Goal: Entertainment & Leisure: Browse casually

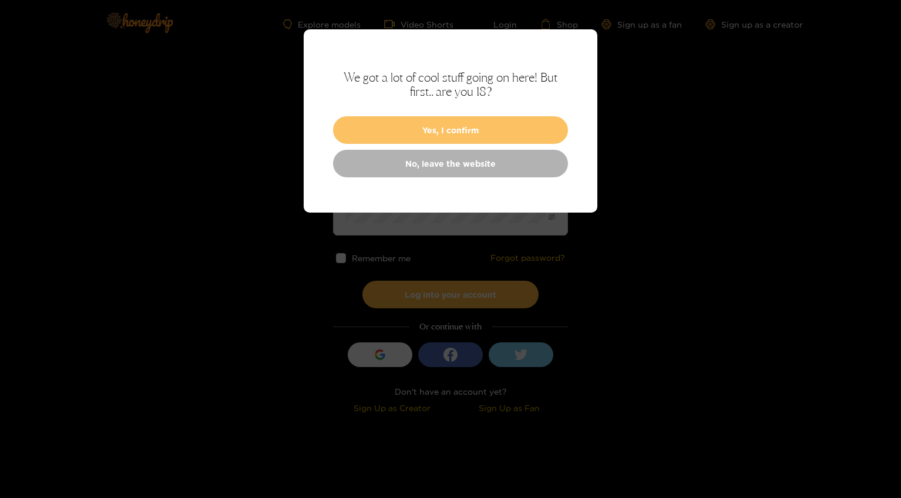
type input "**********"
click at [457, 129] on button "Yes, I confirm" at bounding box center [450, 130] width 235 height 28
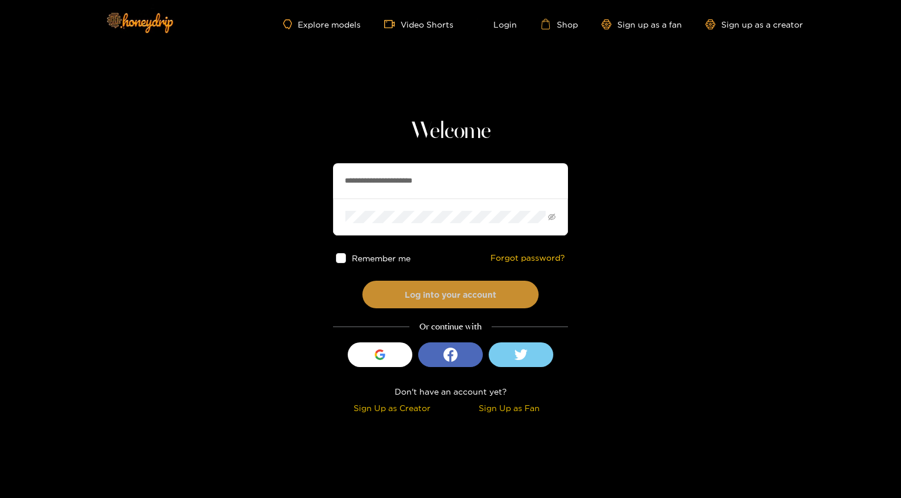
click at [455, 290] on button "Log into your account" at bounding box center [450, 295] width 176 height 28
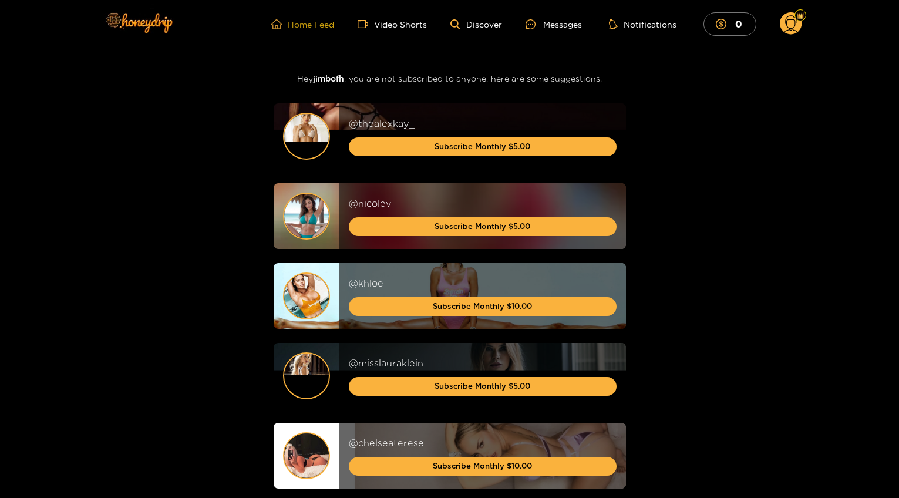
click at [309, 22] on link "Home Feed" at bounding box center [302, 24] width 63 height 11
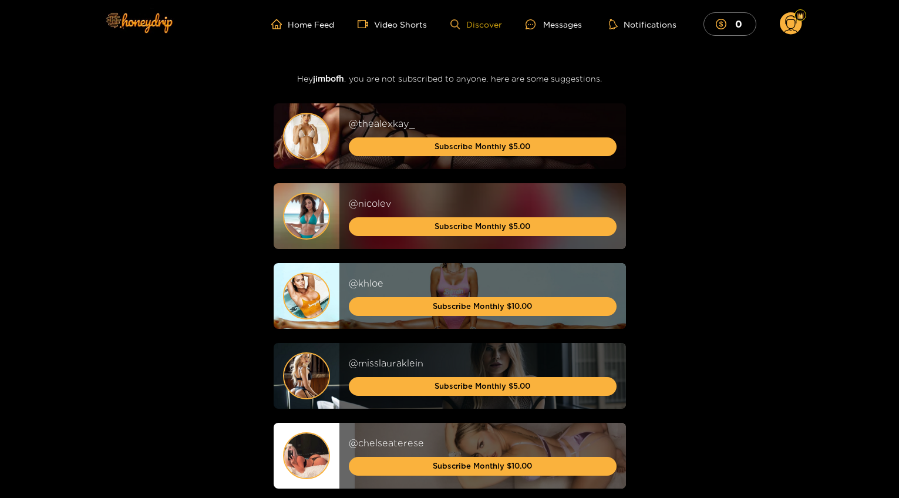
click at [476, 27] on link "Discover" at bounding box center [475, 24] width 51 height 10
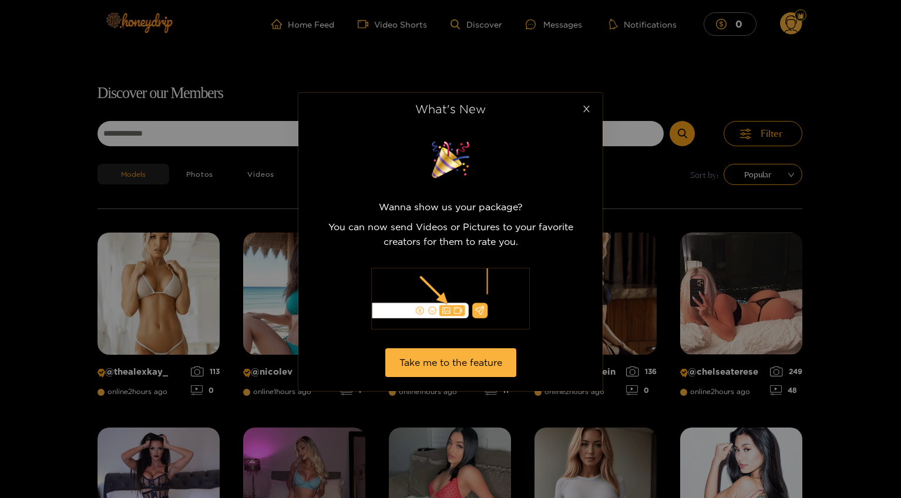
click at [587, 113] on span "Close" at bounding box center [586, 109] width 33 height 33
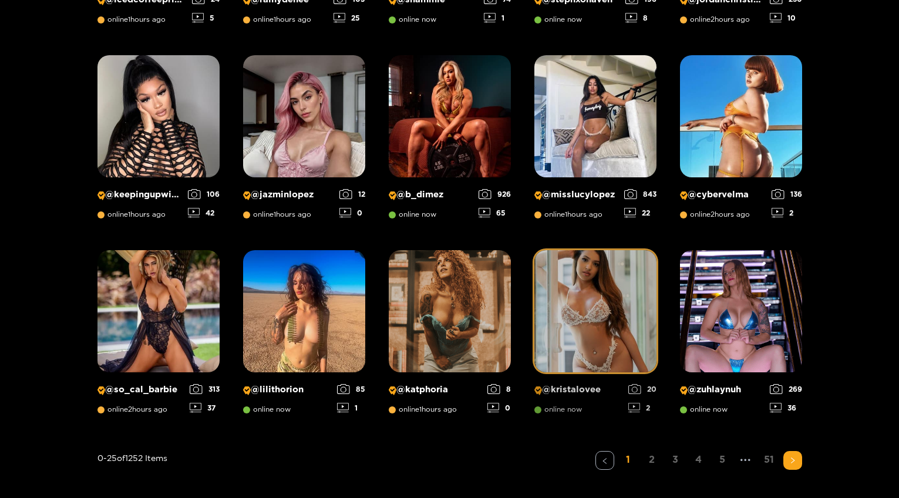
scroll to position [909, 0]
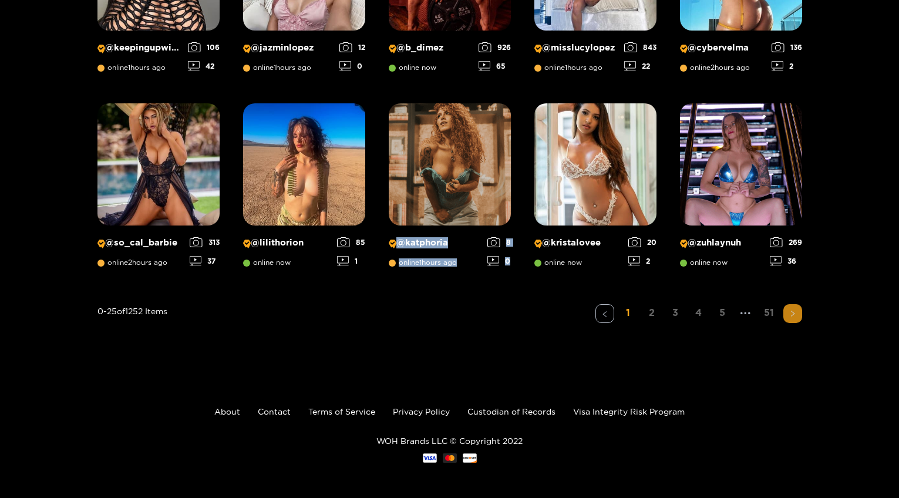
click at [793, 312] on icon "right" at bounding box center [793, 313] width 4 height 6
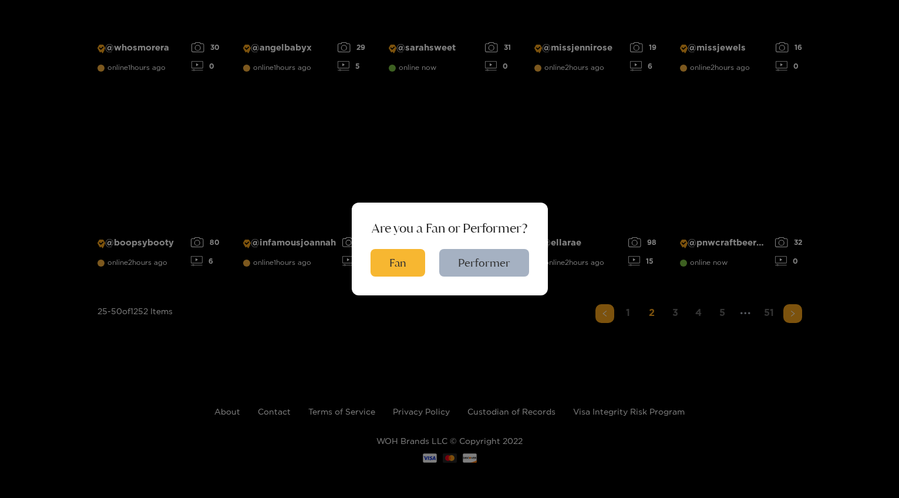
scroll to position [75, 0]
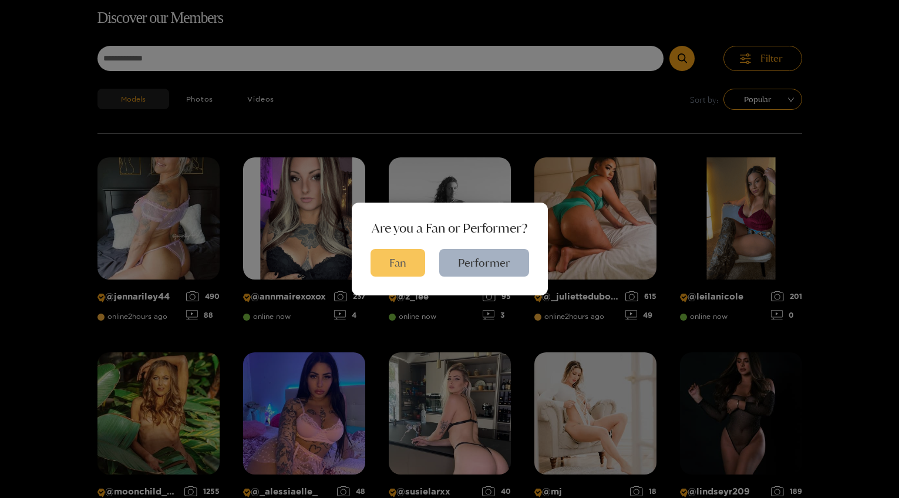
click at [413, 260] on button "Fan" at bounding box center [398, 263] width 55 height 28
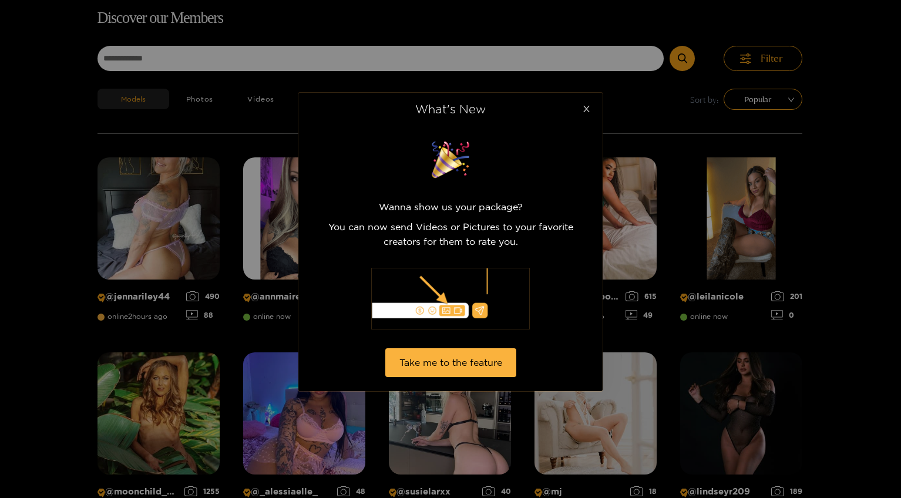
click at [585, 113] on icon "close" at bounding box center [586, 109] width 9 height 9
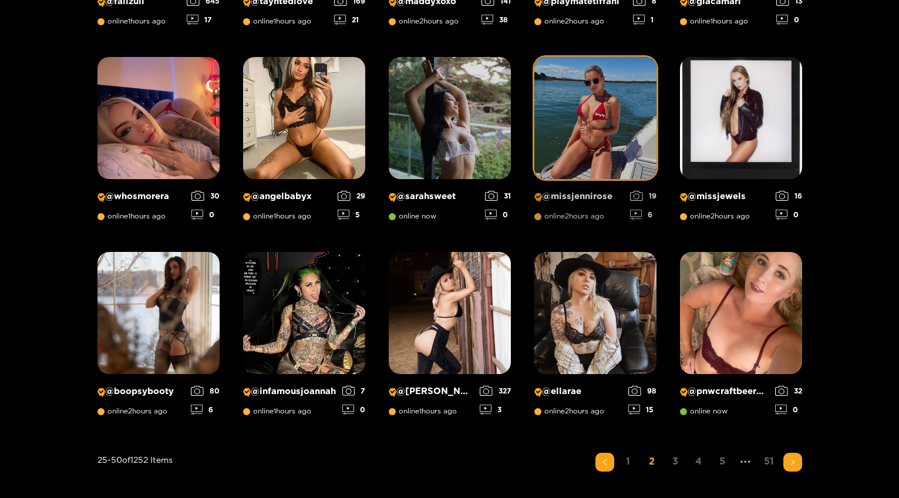
scroll to position [909, 0]
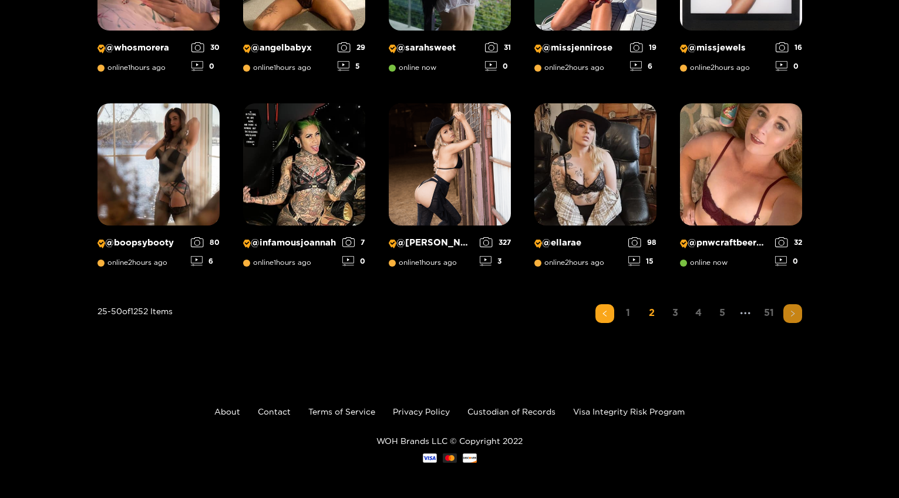
click at [793, 311] on icon "right" at bounding box center [792, 313] width 7 height 7
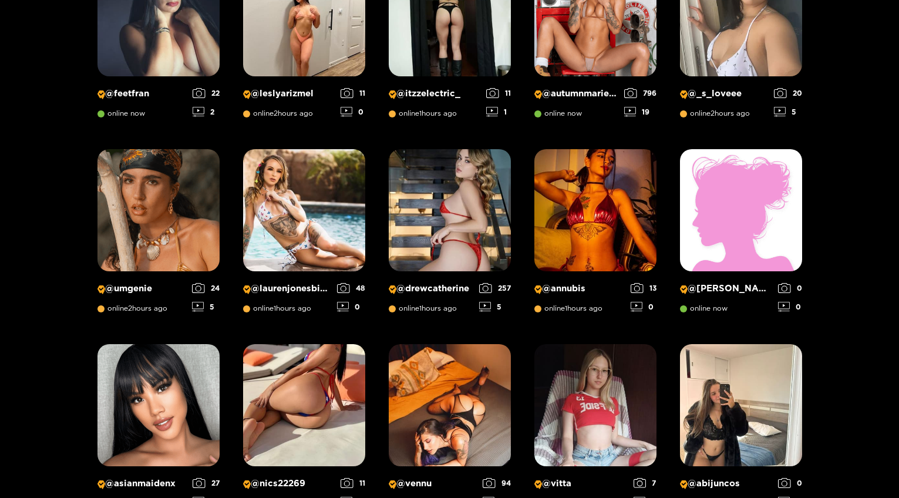
scroll to position [829, 0]
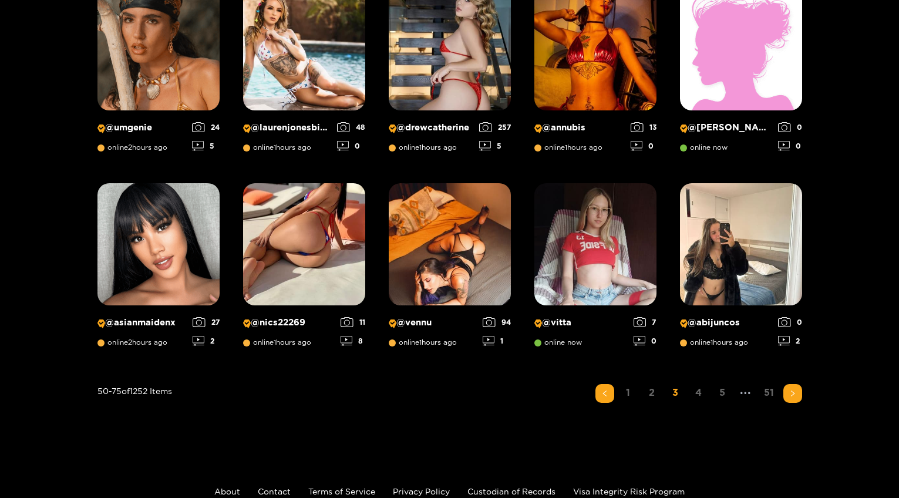
click at [797, 389] on button "button" at bounding box center [792, 393] width 19 height 19
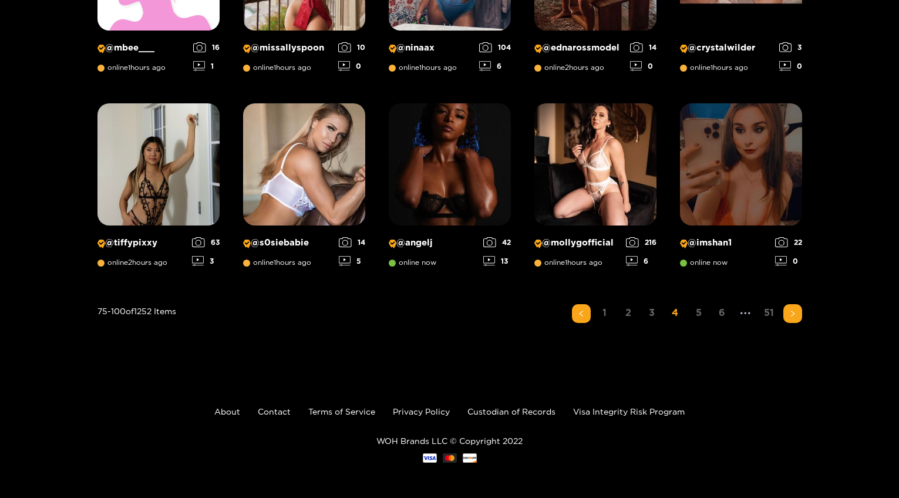
scroll to position [0, 0]
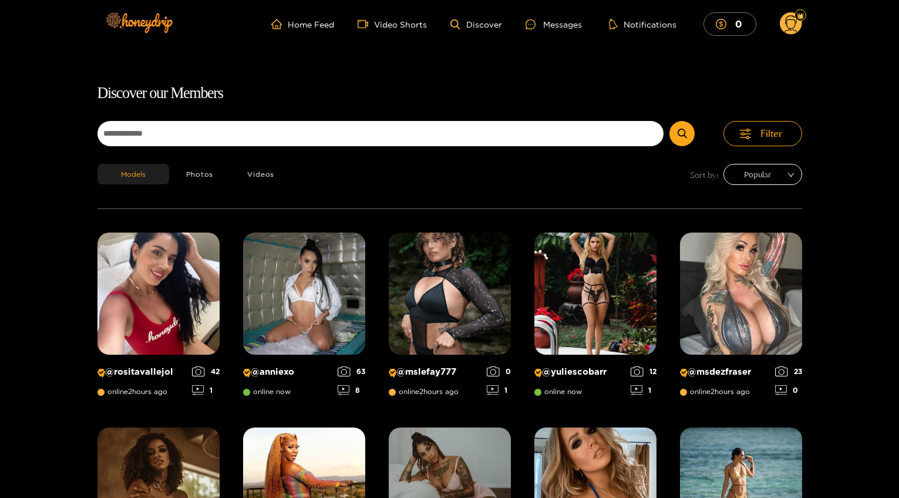
click at [763, 177] on span "Popular" at bounding box center [762, 175] width 61 height 18
click at [586, 170] on div "Models Photos Videos Sort by: Popular" at bounding box center [449, 186] width 705 height 45
click at [209, 172] on button "Photos" at bounding box center [200, 174] width 62 height 21
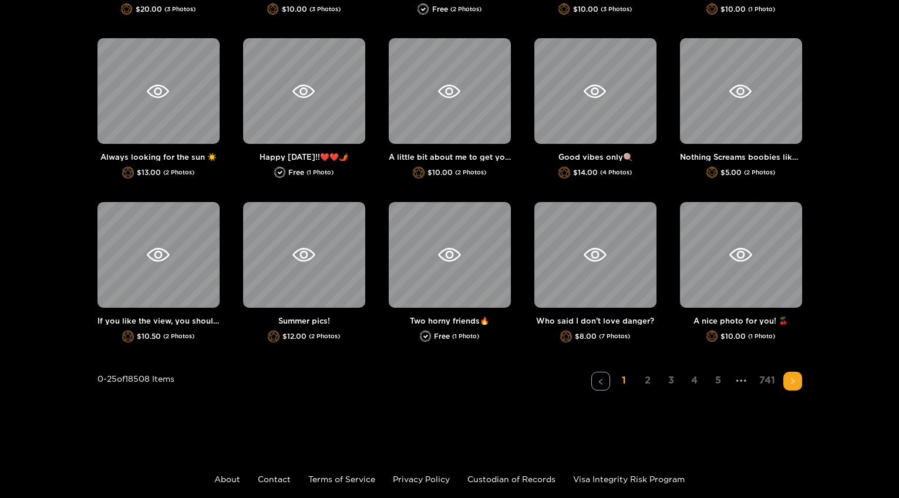
scroll to position [753, 0]
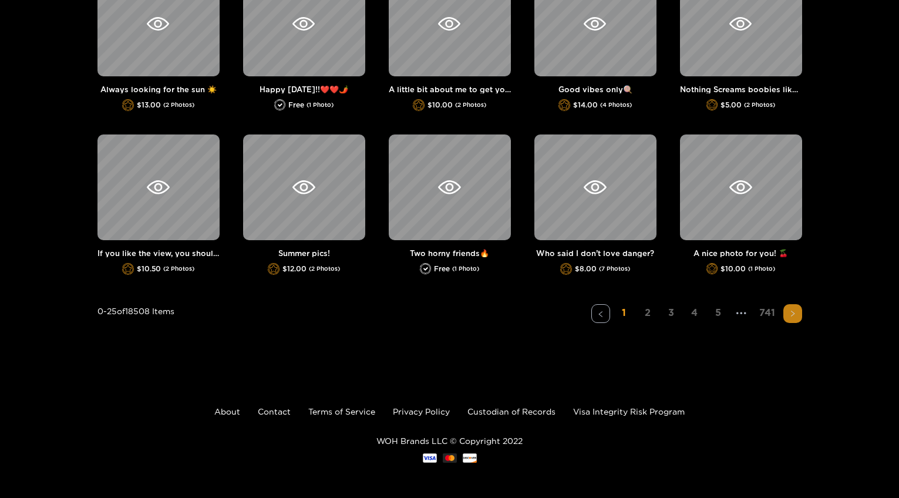
click at [786, 313] on button "button" at bounding box center [792, 313] width 19 height 19
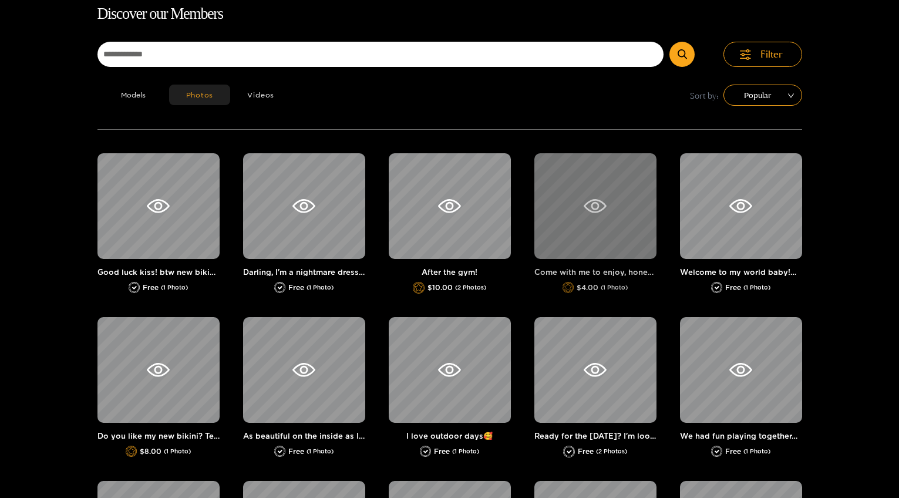
scroll to position [75, 0]
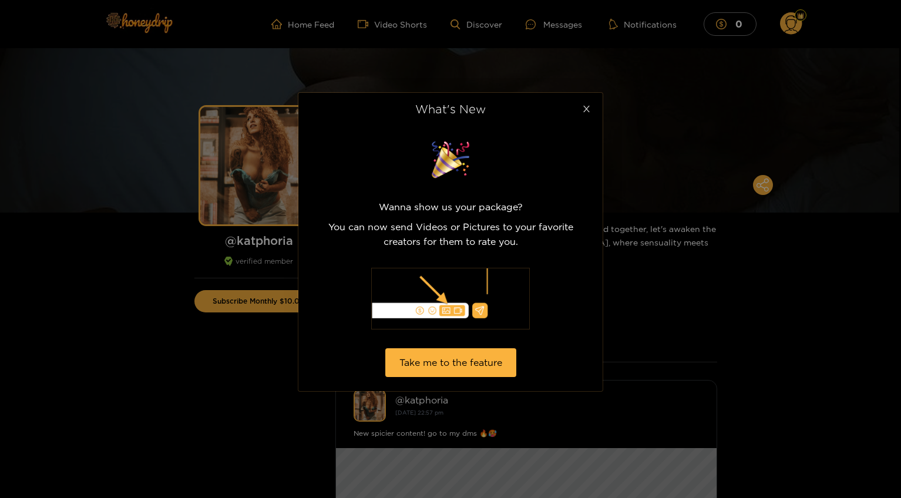
click at [590, 109] on icon "close" at bounding box center [586, 109] width 9 height 9
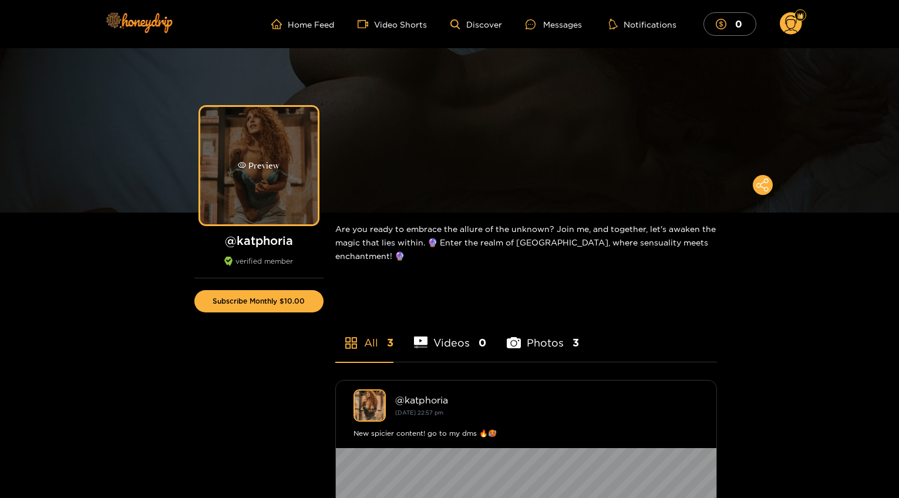
click at [255, 140] on div "Preview" at bounding box center [258, 165] width 117 height 117
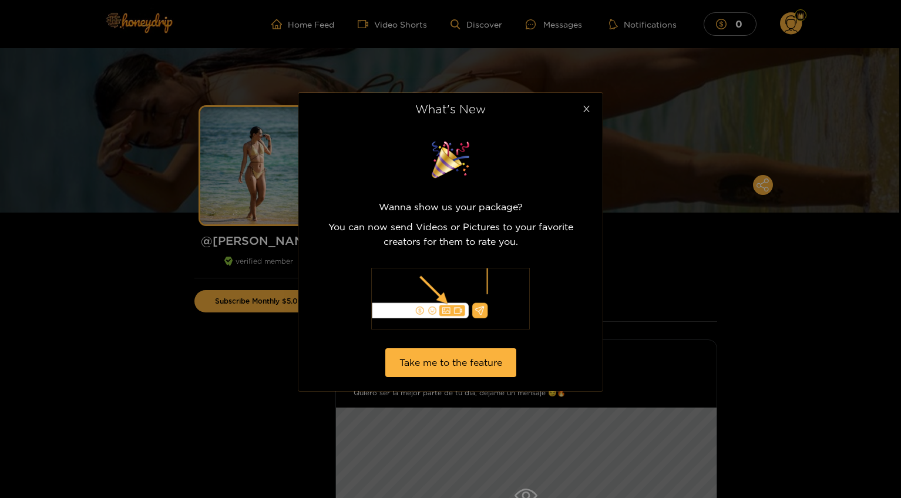
click at [584, 107] on icon "close" at bounding box center [586, 109] width 9 height 9
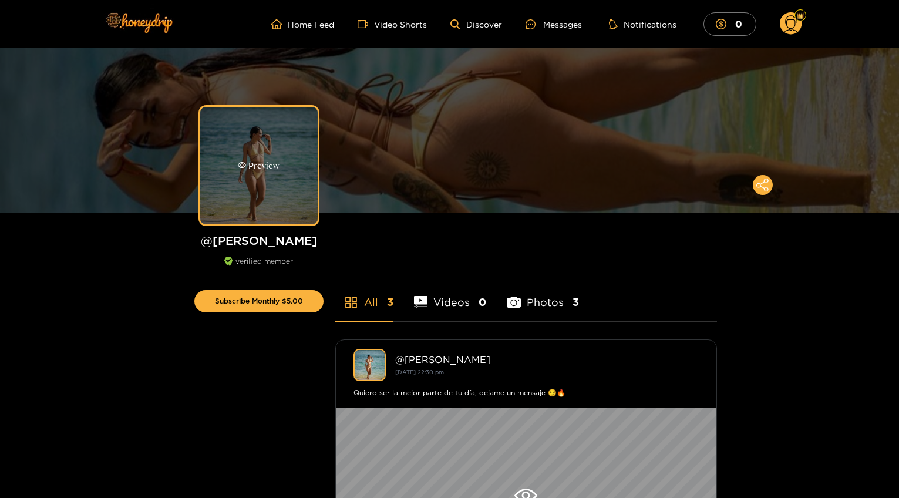
click at [247, 159] on div "Preview" at bounding box center [259, 166] width 42 height 14
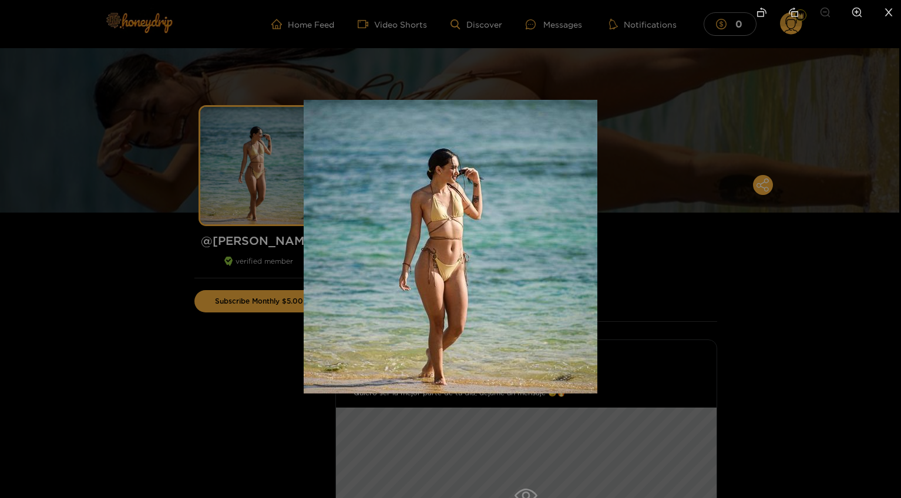
click at [247, 159] on div at bounding box center [450, 249] width 901 height 498
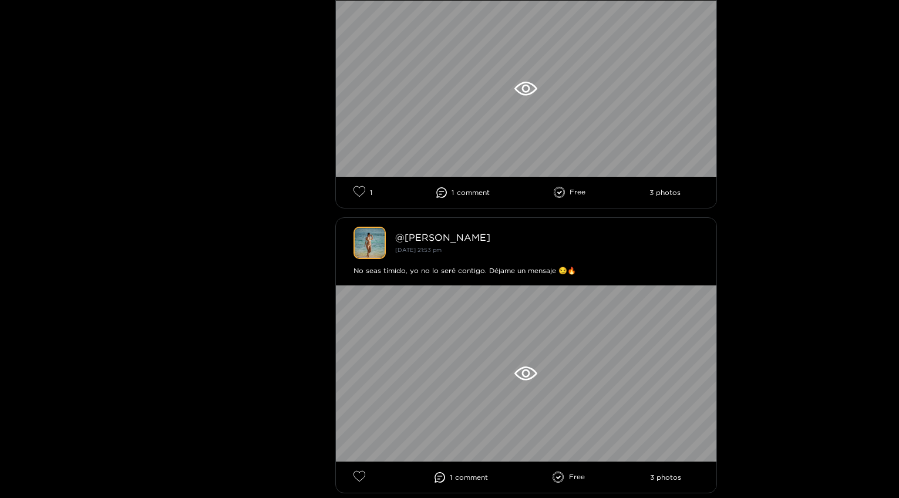
scroll to position [842, 0]
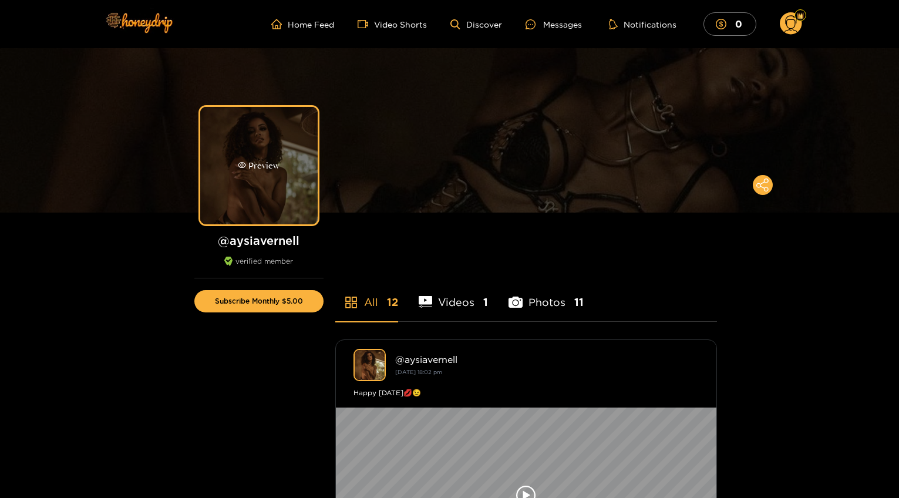
click at [295, 167] on div "Preview" at bounding box center [258, 165] width 117 height 117
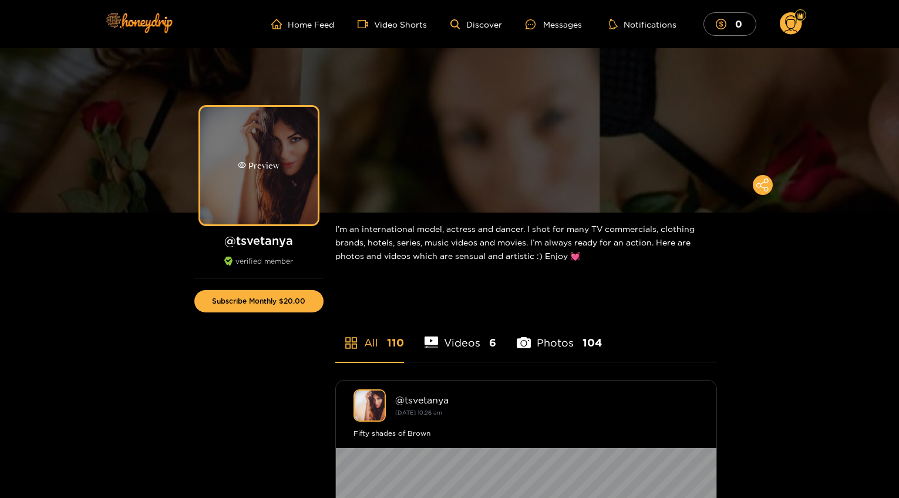
click at [301, 155] on div "Preview" at bounding box center [258, 165] width 117 height 117
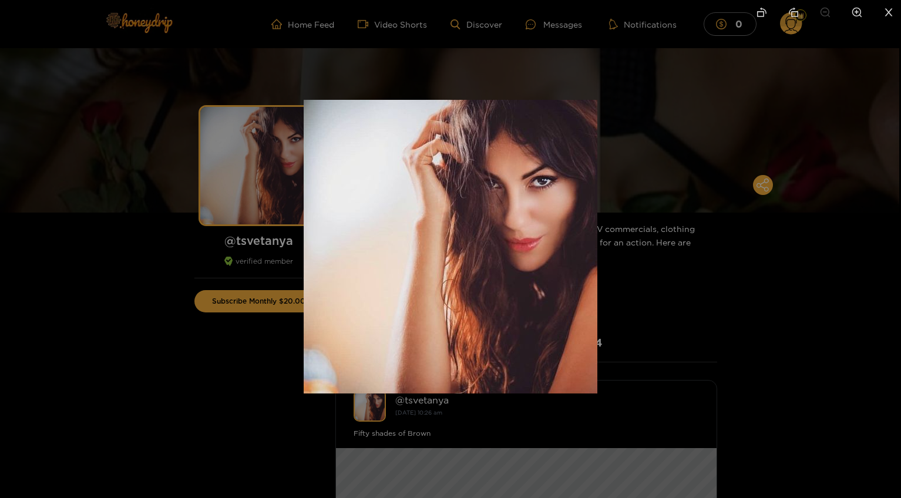
click at [540, 186] on img at bounding box center [451, 247] width 294 height 294
click at [660, 188] on div at bounding box center [450, 249] width 901 height 498
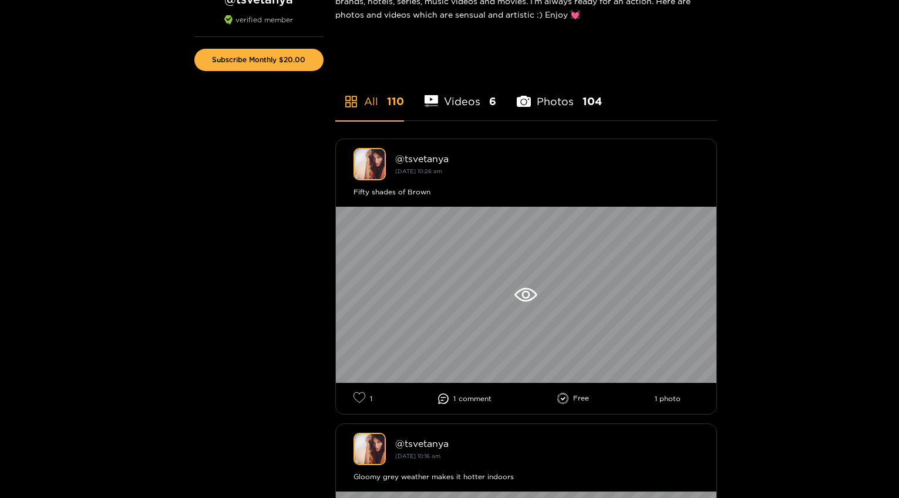
click at [553, 102] on li "Photos 104" at bounding box center [559, 94] width 85 height 53
